Goal: Navigation & Orientation: Go to known website

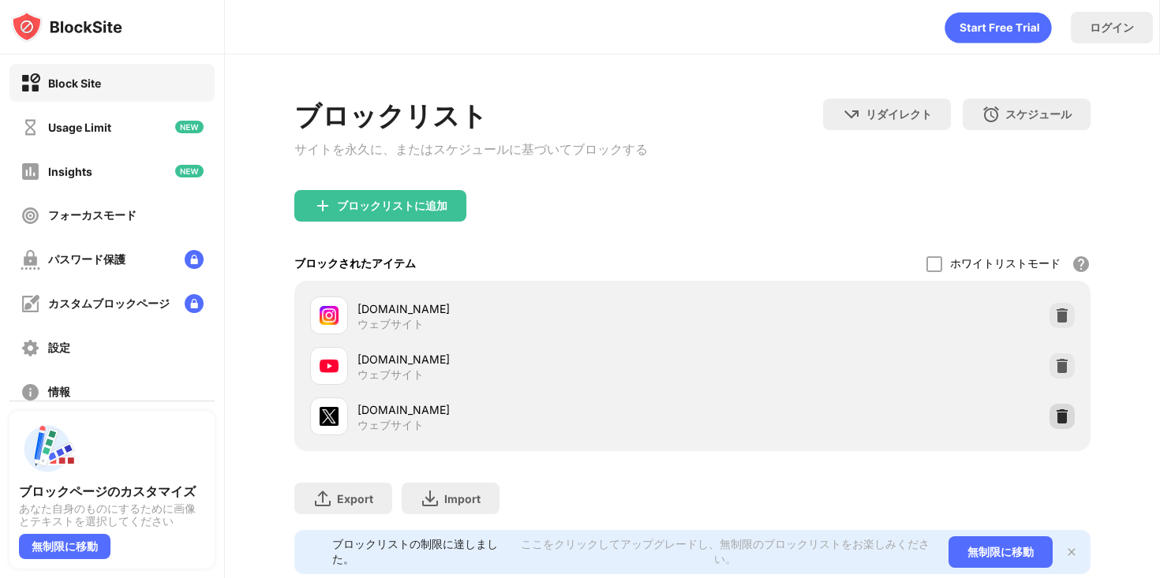
click at [1072, 429] on div at bounding box center [1062, 416] width 25 height 25
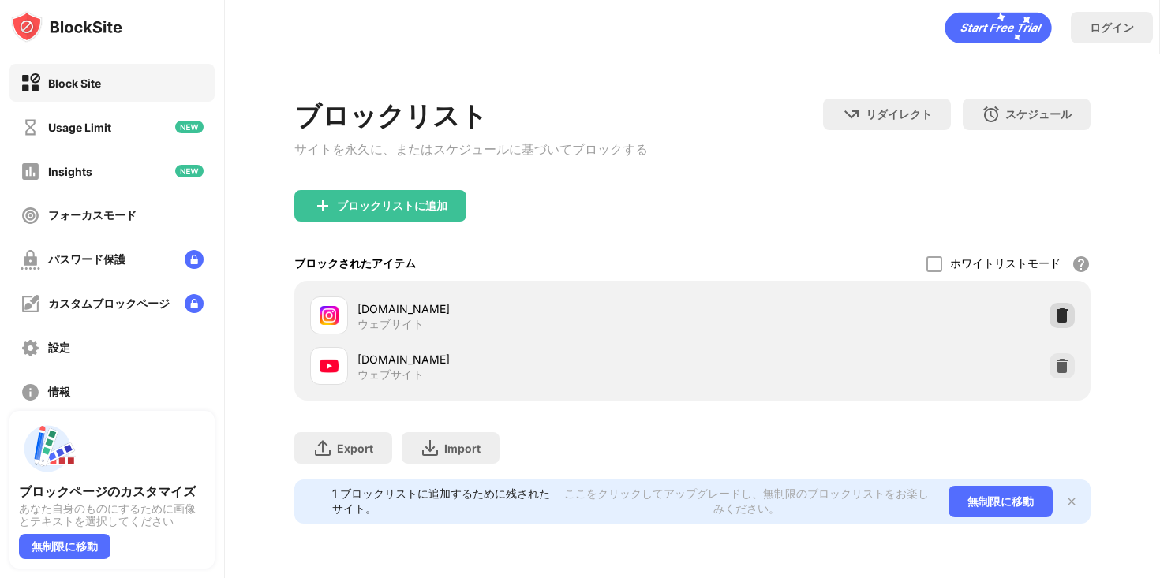
click at [1065, 324] on img at bounding box center [1062, 316] width 16 height 16
